Goal: Task Accomplishment & Management: Manage account settings

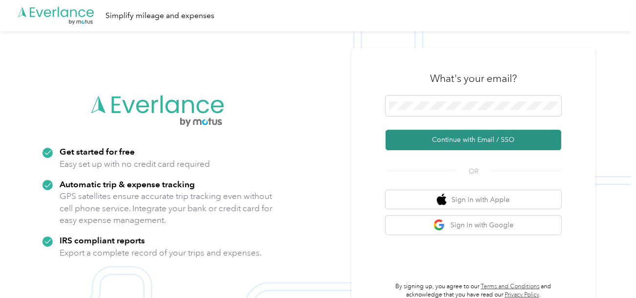
click at [444, 137] on button "Continue with Email / SSO" at bounding box center [473, 140] width 176 height 20
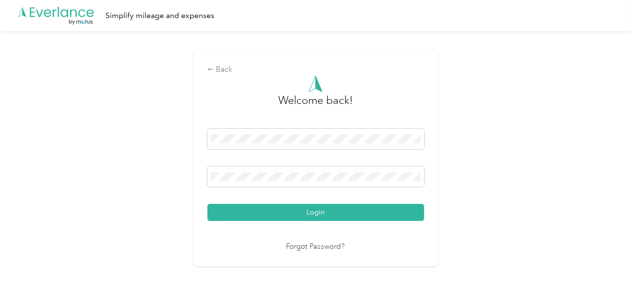
click at [327, 208] on button "Login" at bounding box center [315, 212] width 217 height 17
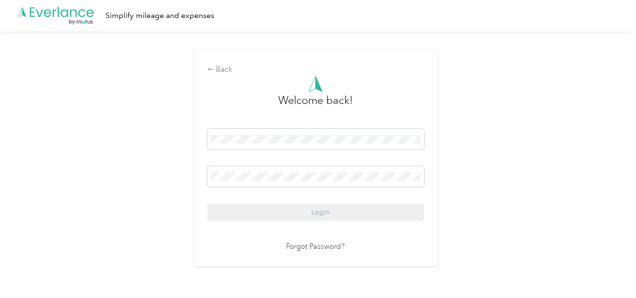
click at [464, 179] on div "Back Welcome back! Login Forgot Password?" at bounding box center [315, 162] width 631 height 262
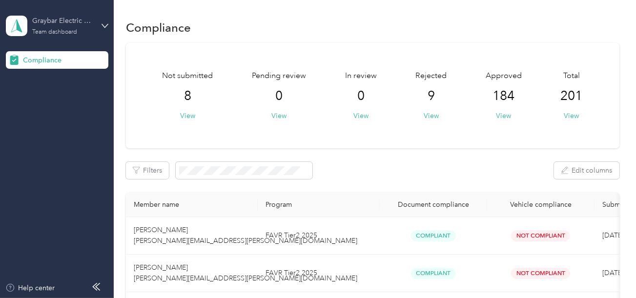
drag, startPoint x: 71, startPoint y: 29, endPoint x: 74, endPoint y: 35, distance: 6.1
click at [71, 29] on div "Team dashboard" at bounding box center [54, 32] width 45 height 6
click at [47, 103] on div "Log out" at bounding box center [33, 102] width 38 height 10
